Goal: Navigation & Orientation: Find specific page/section

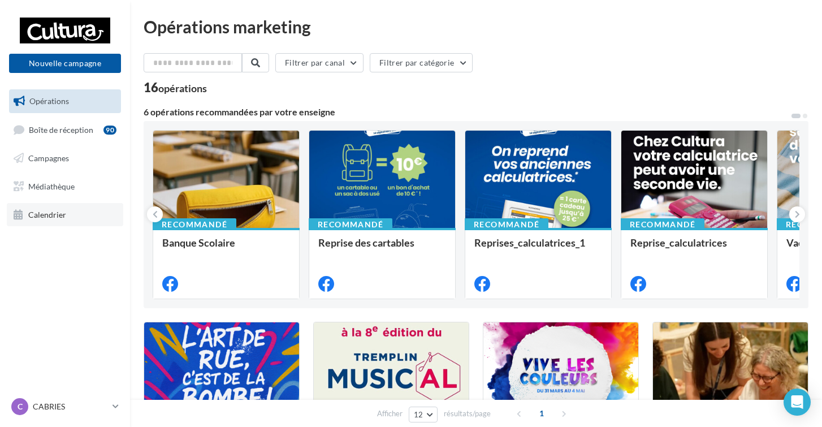
click at [58, 215] on span "Calendrier" at bounding box center [47, 214] width 38 height 10
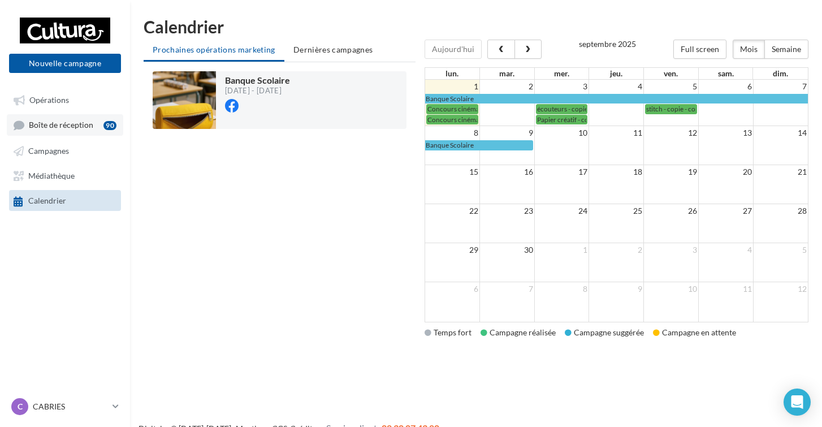
click at [75, 121] on span "Boîte de réception" at bounding box center [61, 125] width 64 height 10
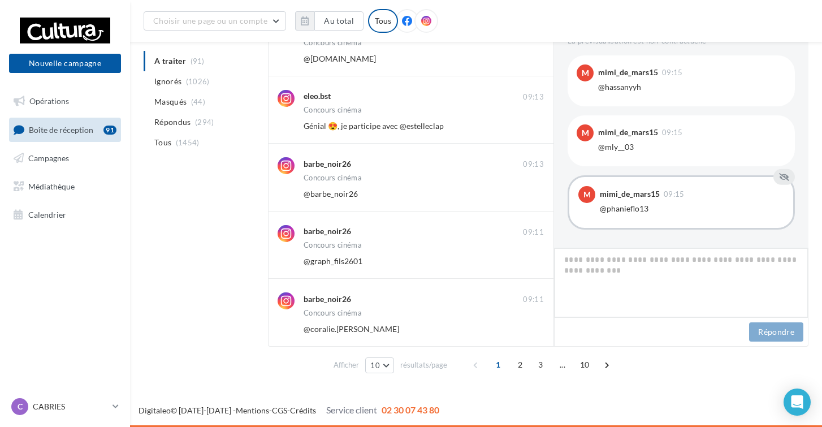
scroll to position [435, 0]
click at [520, 363] on span "2" at bounding box center [520, 364] width 18 height 18
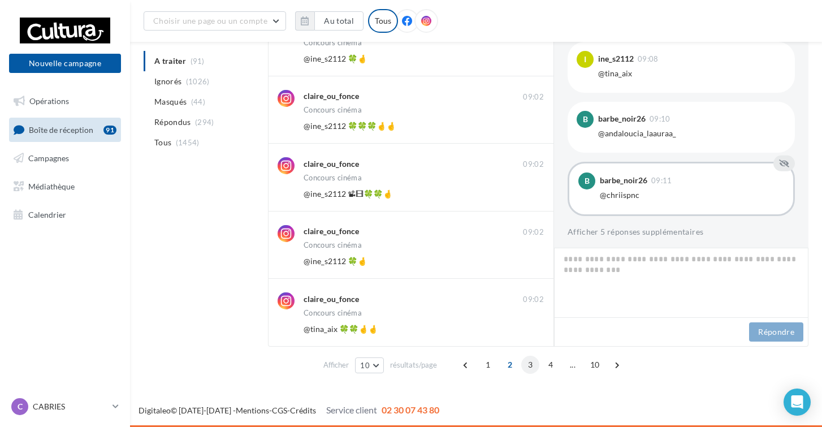
click at [529, 364] on span "3" at bounding box center [530, 364] width 18 height 18
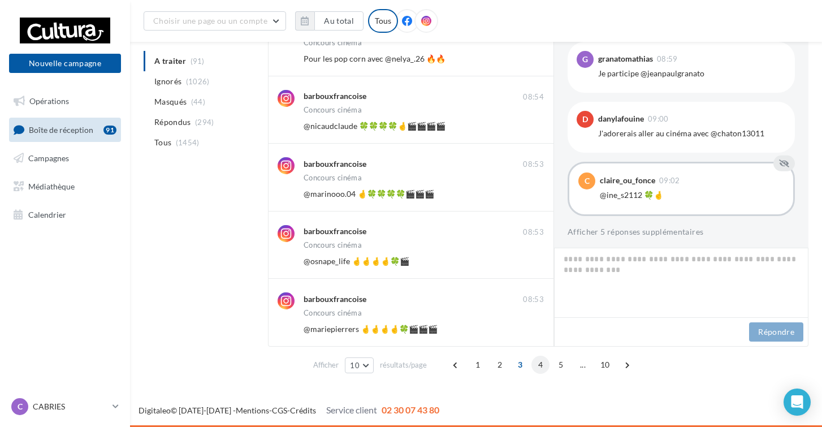
click at [535, 366] on span "4" at bounding box center [540, 364] width 18 height 18
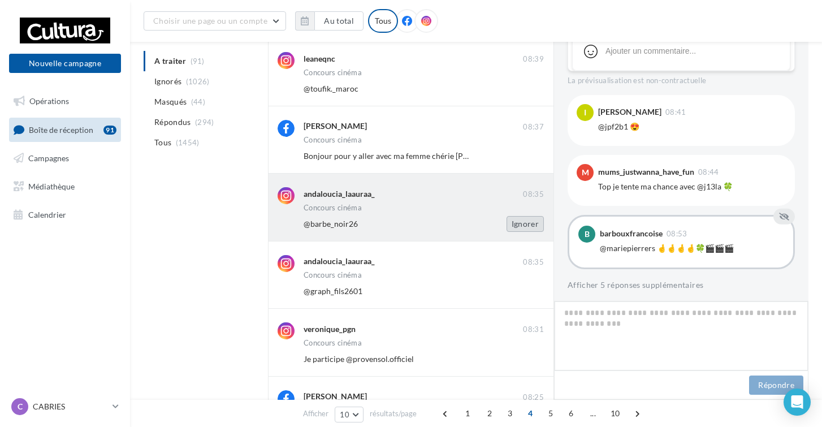
scroll to position [0, 0]
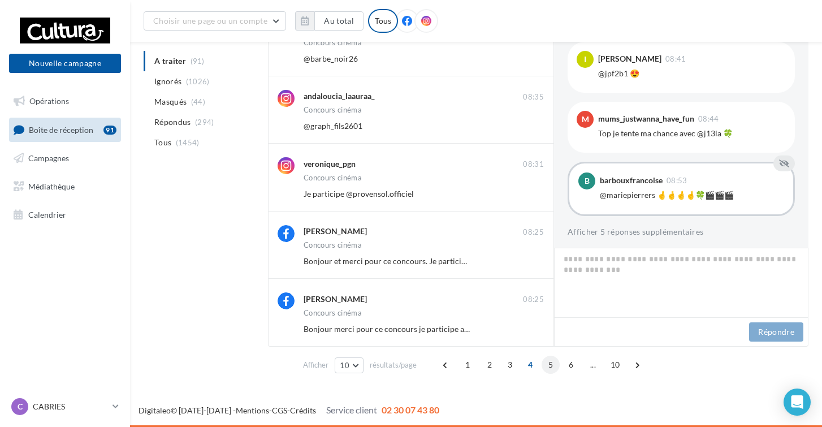
click at [548, 362] on span "5" at bounding box center [550, 364] width 18 height 18
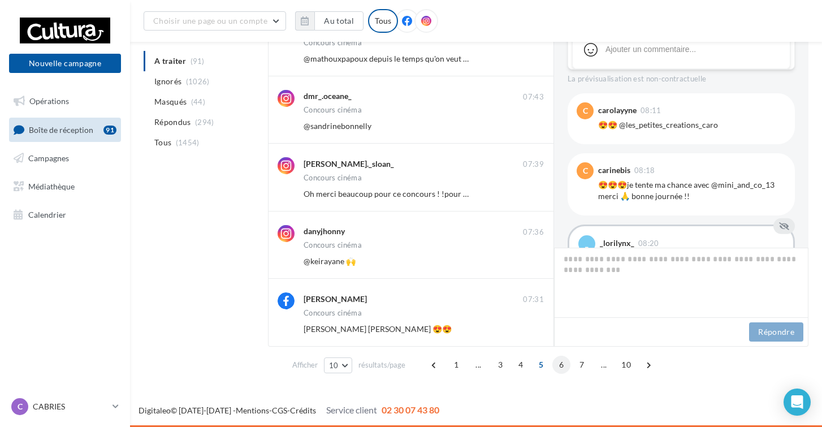
click at [563, 361] on span "6" at bounding box center [561, 364] width 18 height 18
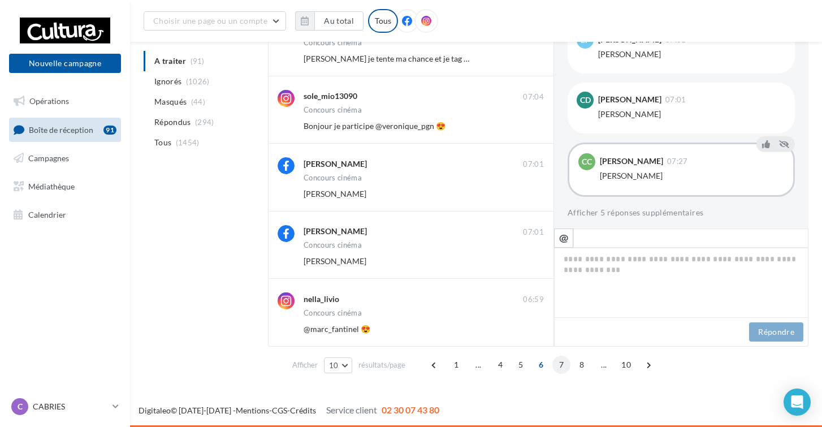
click at [562, 364] on span "7" at bounding box center [561, 364] width 18 height 18
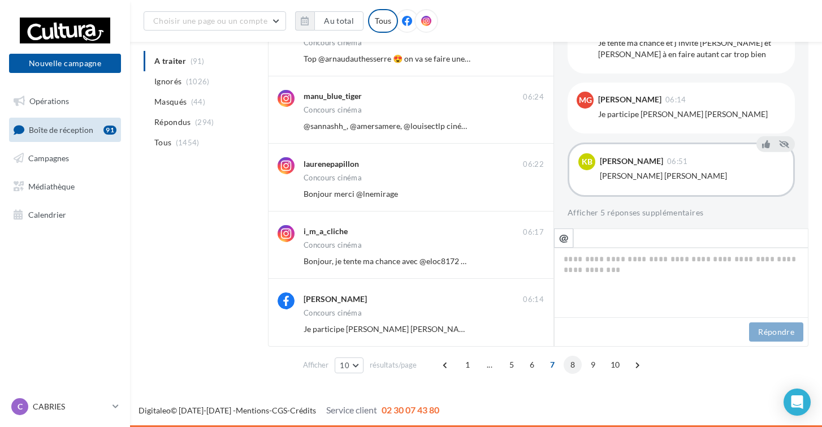
click at [570, 367] on span "8" at bounding box center [572, 364] width 18 height 18
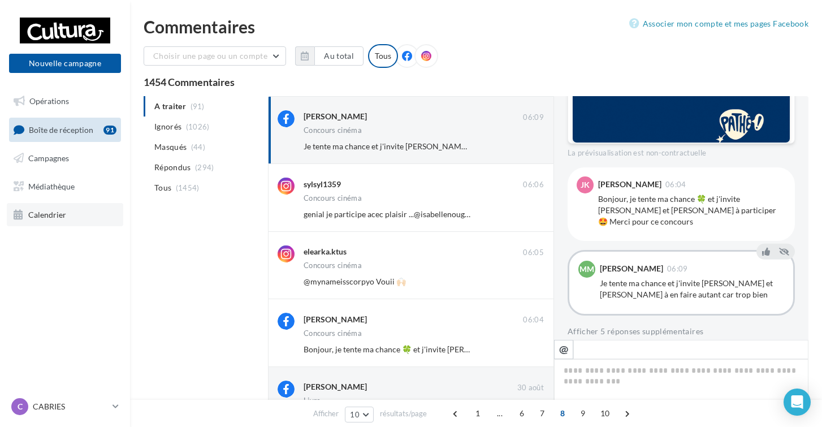
click at [69, 210] on link "Calendrier" at bounding box center [65, 215] width 116 height 24
